Goal: Find specific page/section: Find specific page/section

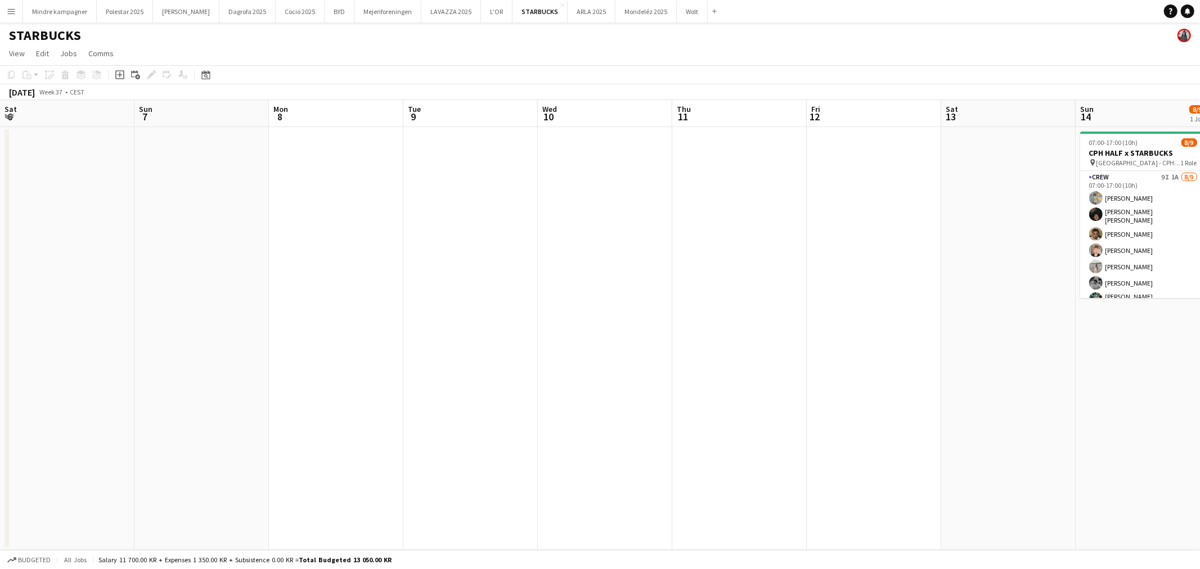
scroll to position [0, 361]
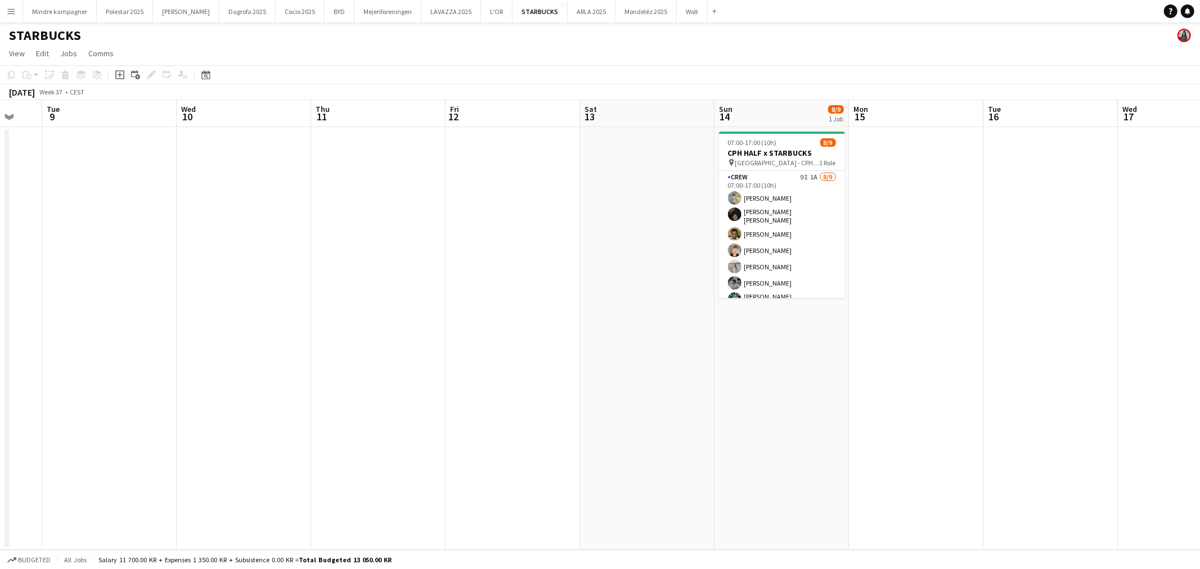
click at [13, 12] on app-icon "Menu" at bounding box center [11, 11] width 9 height 9
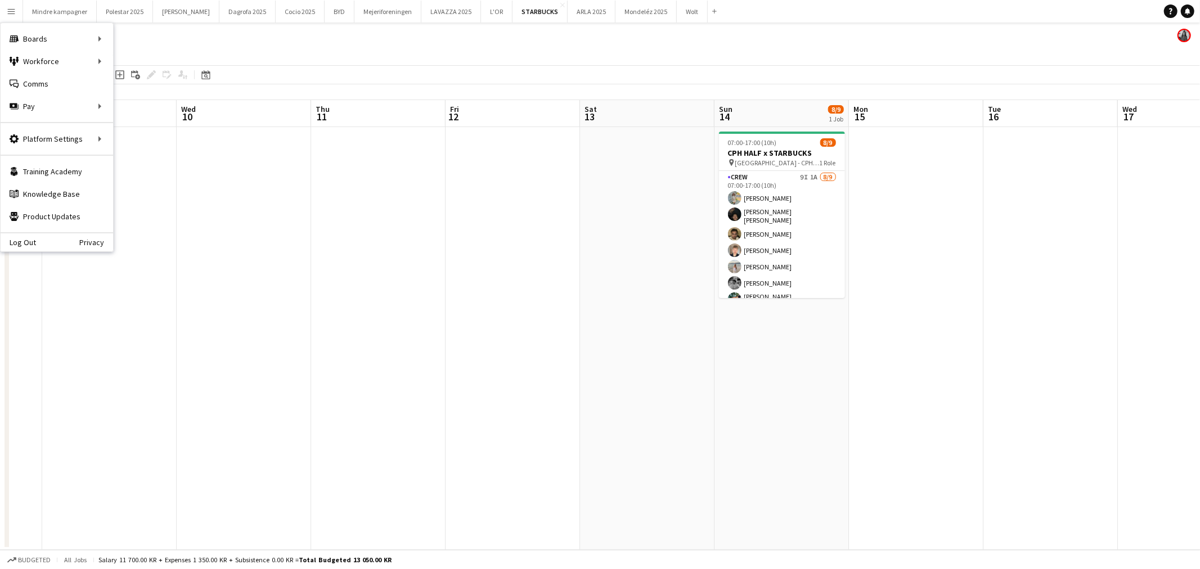
click at [13, 12] on app-icon "Menu" at bounding box center [11, 11] width 9 height 9
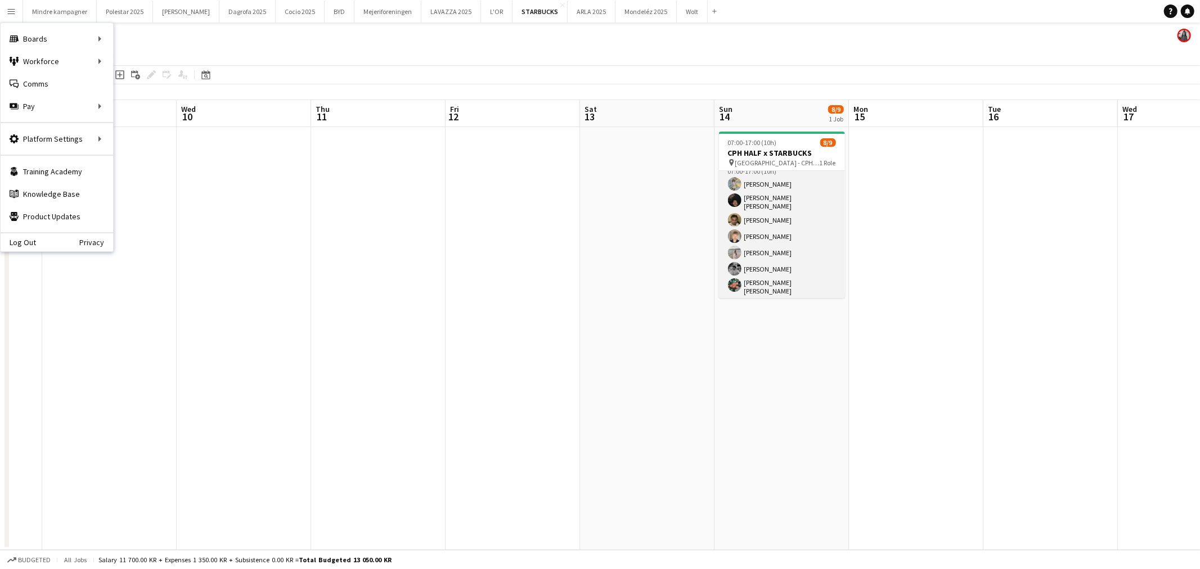
scroll to position [0, 0]
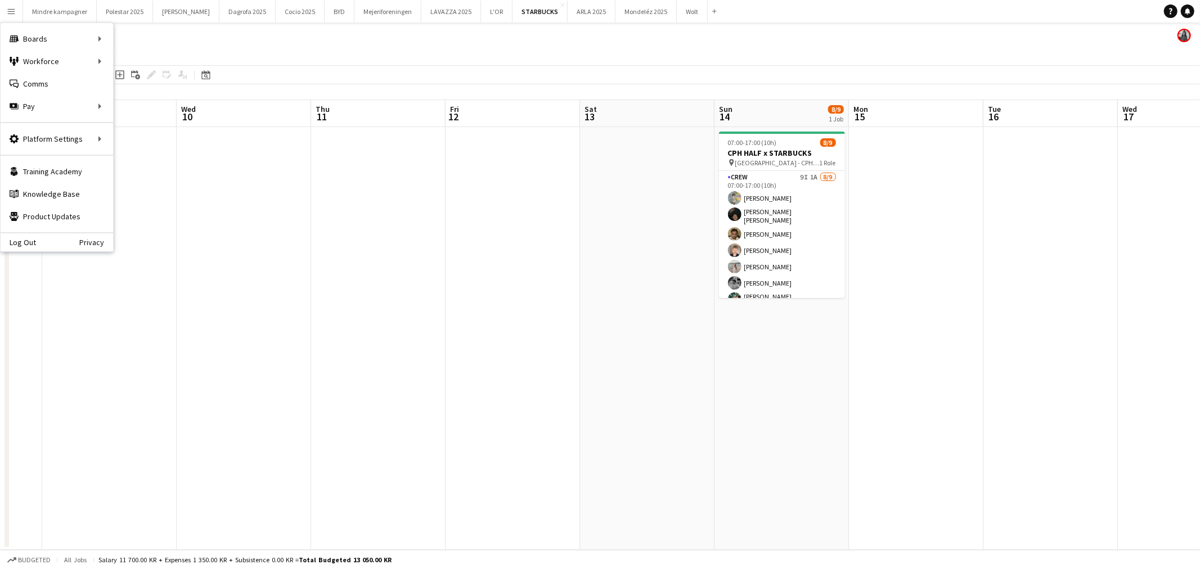
click at [390, 254] on app-date-cell at bounding box center [378, 338] width 134 height 423
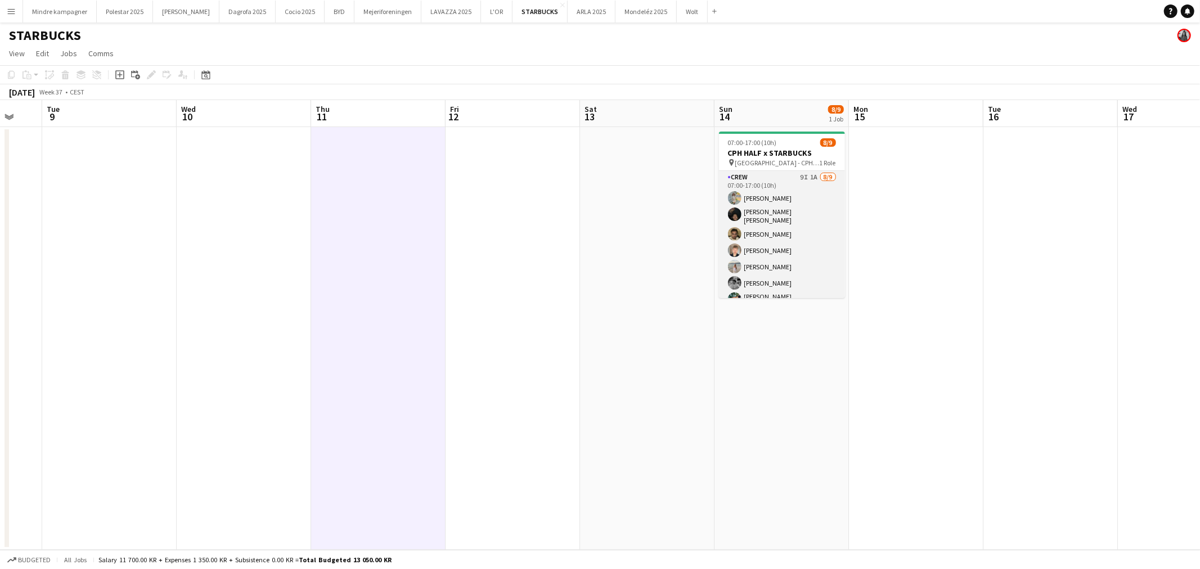
scroll to position [42, 0]
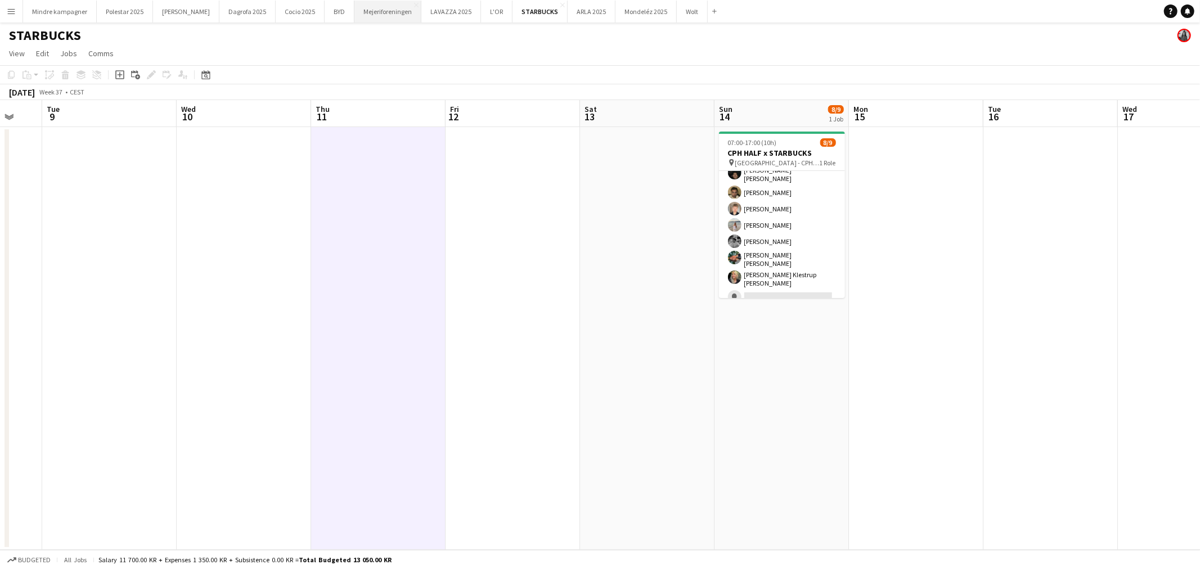
click at [362, 12] on button "Mejeriforeningen Close" at bounding box center [387, 12] width 67 height 22
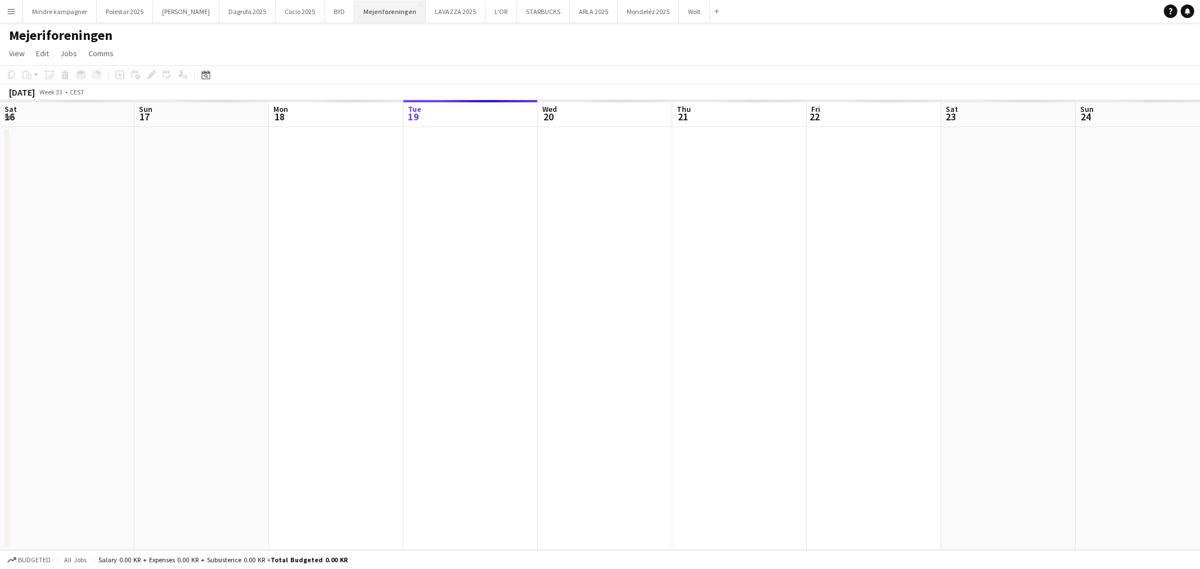
scroll to position [0, 268]
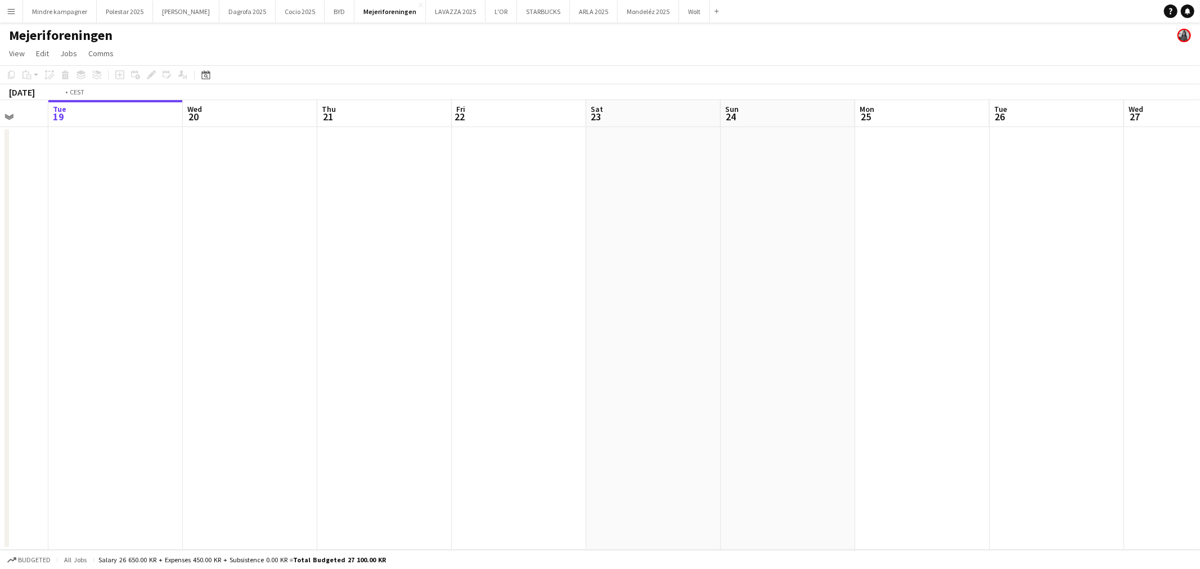
drag, startPoint x: 721, startPoint y: 255, endPoint x: 229, endPoint y: 262, distance: 492.3
click at [267, 269] on app-calendar-viewport "Sat 16 Sun 17 Mon 18 Tue 19 Wed 20 Thu 21 Fri 22 Sat 23 Sun 24 Mon 25 Tue 26 We…" at bounding box center [600, 325] width 1200 height 450
drag, startPoint x: 717, startPoint y: 311, endPoint x: 115, endPoint y: 289, distance: 602.4
click at [115, 289] on app-calendar-viewport "Mon 18 Tue 19 Wed 20 Thu 21 Fri 22 Sat 23 Sun 24 Mon 25 Tue 26 Wed 27 Thu 28 Fr…" at bounding box center [600, 325] width 1200 height 450
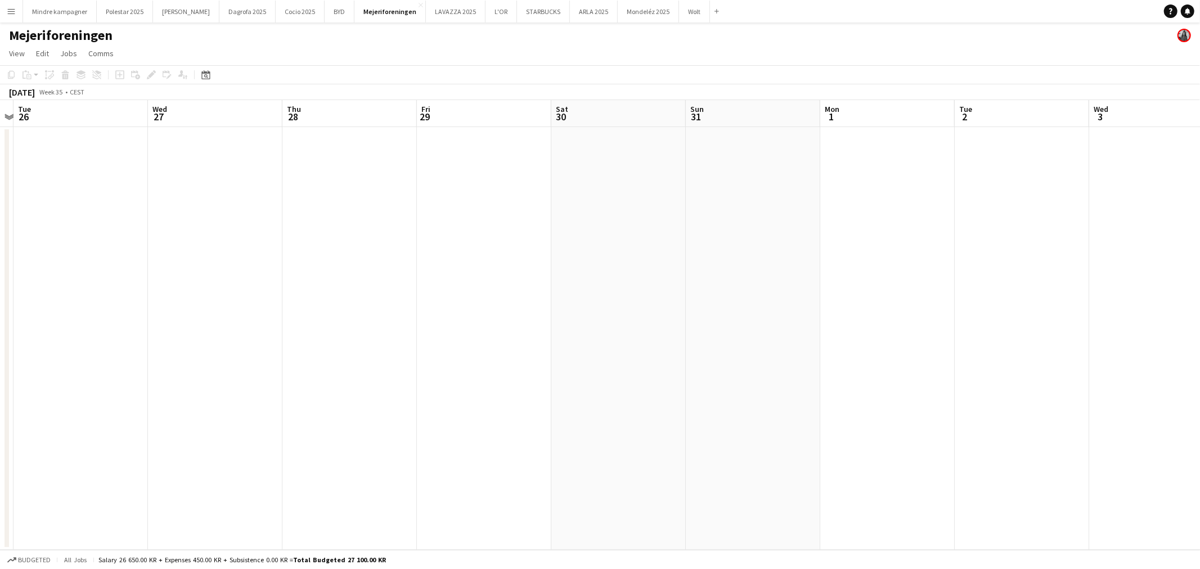
drag, startPoint x: 776, startPoint y: 343, endPoint x: 245, endPoint y: 334, distance: 531.8
click at [235, 334] on app-calendar-viewport "Sat 23 Sun 24 Mon 25 Tue 26 Wed 27 Thu 28 Fri 29 Sat 30 Sun 31 Mon 1 Tue 2 Wed …" at bounding box center [600, 325] width 1200 height 450
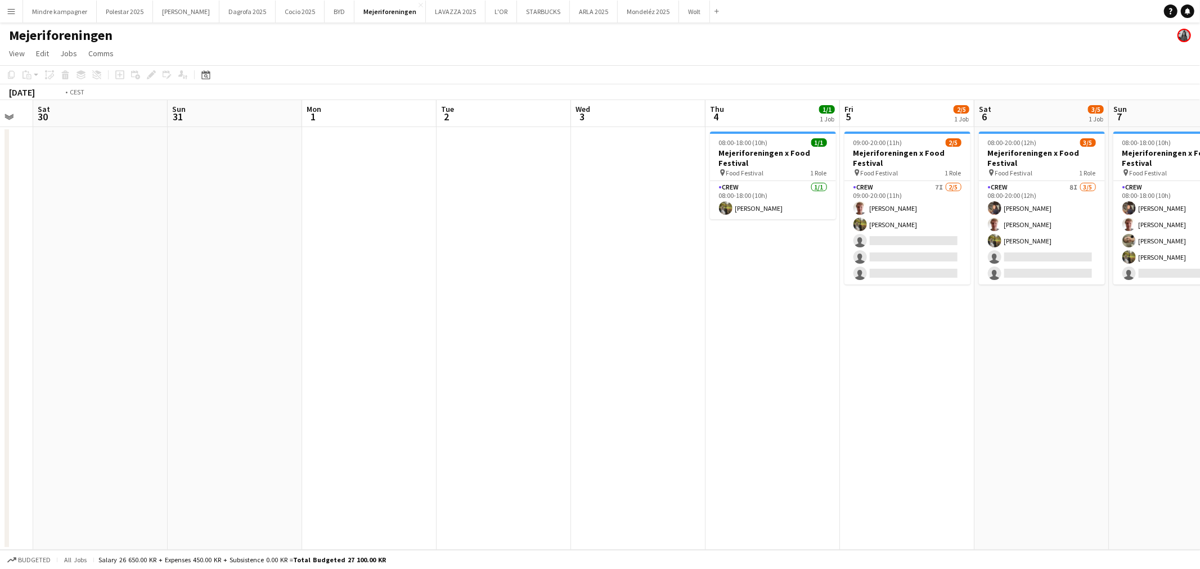
scroll to position [0, 406]
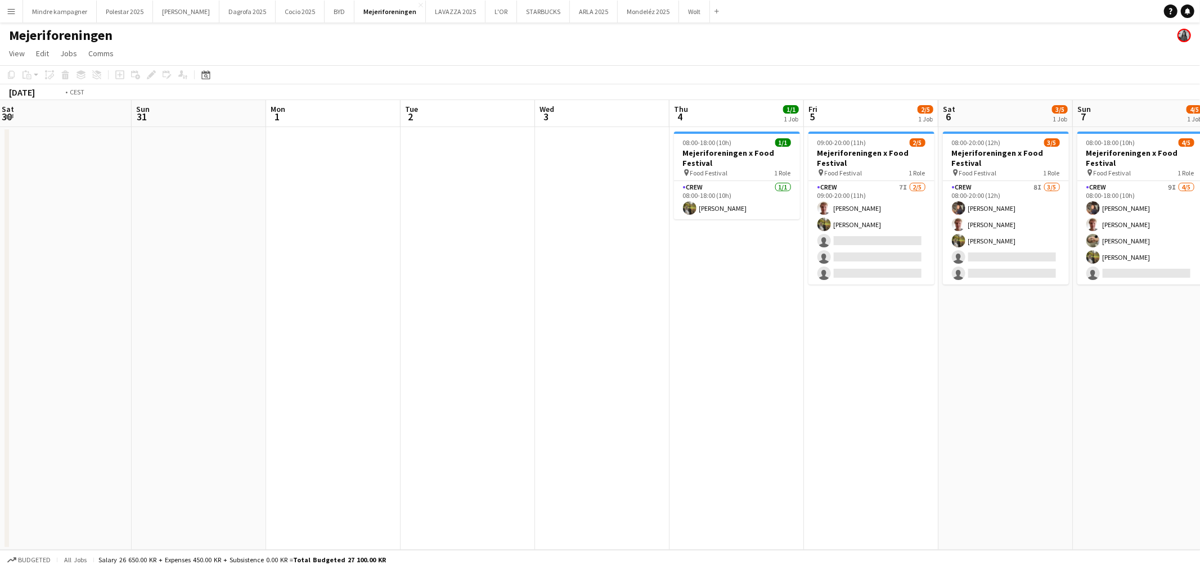
drag, startPoint x: 592, startPoint y: 352, endPoint x: 407, endPoint y: 351, distance: 185.1
click at [407, 351] on app-calendar-viewport "Wed 27 Thu 28 Fri 29 Sat 30 Sun 31 Mon 1 Tue 2 Wed 3 Thu 4 1/1 1 Job Fri 5 2/5 …" at bounding box center [600, 325] width 1200 height 450
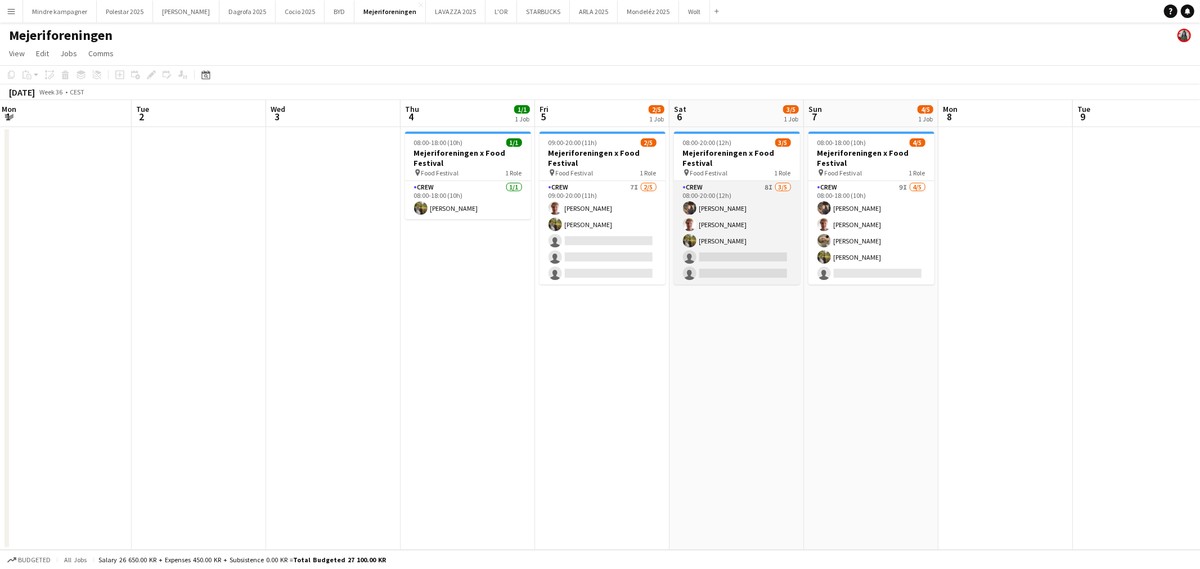
click at [761, 269] on app-card-role "Crew 8I [DATE] 08:00-20:00 (12h) [PERSON_NAME] [PERSON_NAME] [PERSON_NAME] sing…" at bounding box center [737, 233] width 126 height 104
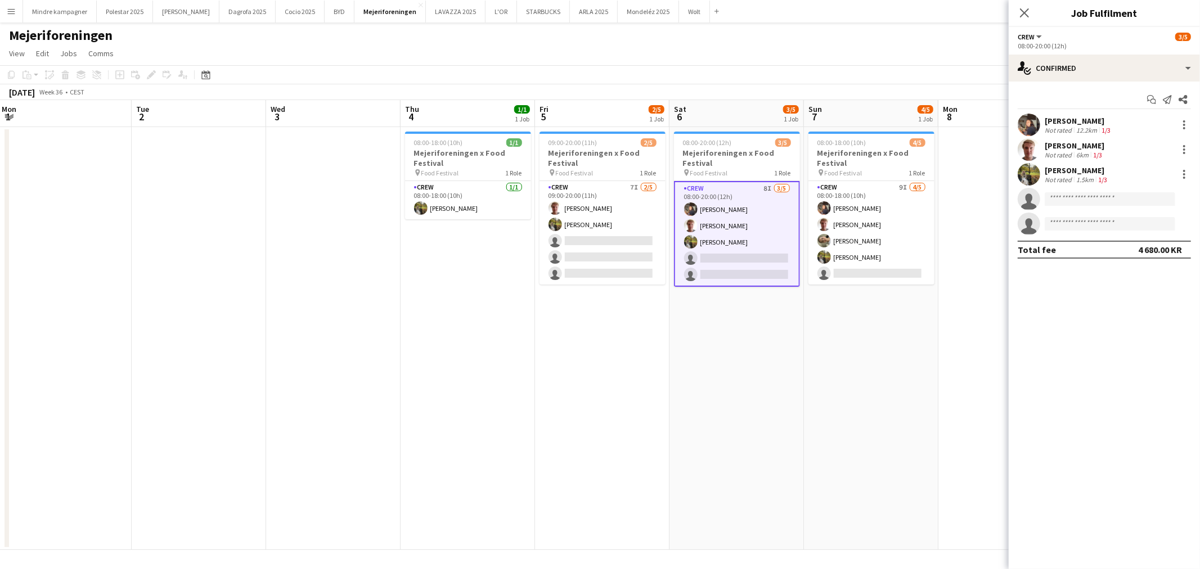
click at [761, 367] on app-date-cell "08:00-20:00 (12h) 3/5 Mejeriforeningen x Food Festival pin Food Festival 1 Role…" at bounding box center [737, 338] width 134 height 423
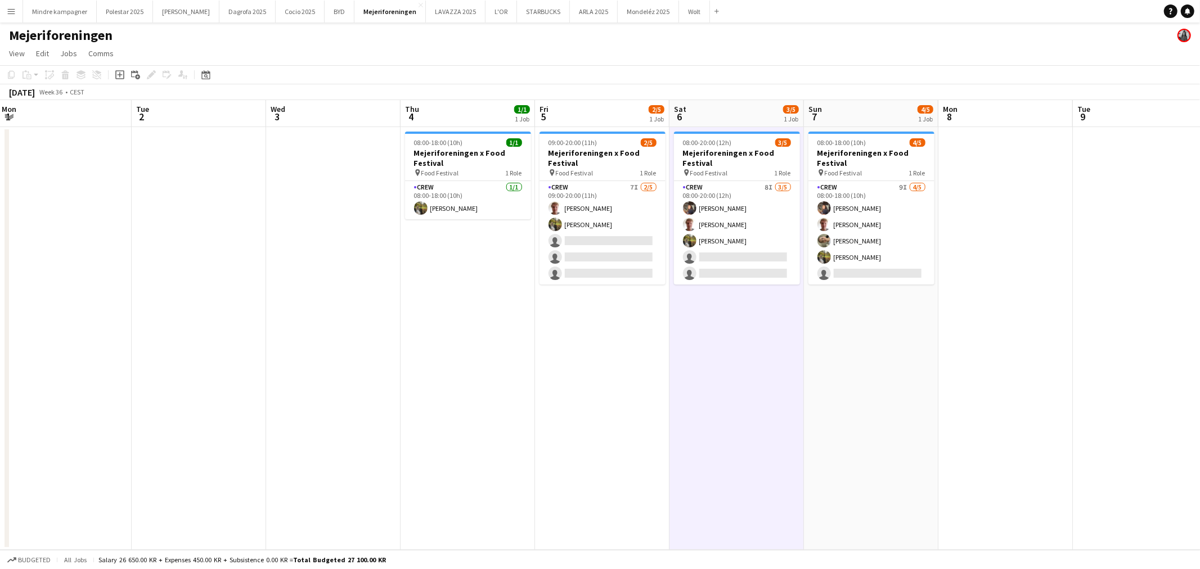
click at [96, 313] on app-date-cell at bounding box center [64, 338] width 134 height 423
